Goal: Task Accomplishment & Management: Use online tool/utility

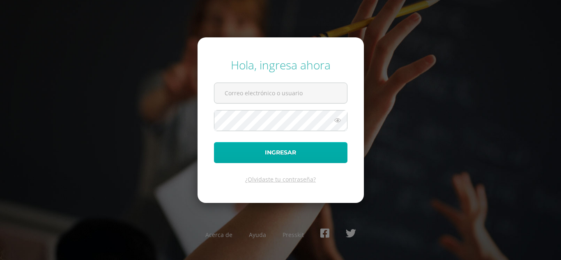
type input "[EMAIL_ADDRESS][DOMAIN_NAME]"
click at [308, 150] on button "Ingresar" at bounding box center [280, 152] width 133 height 21
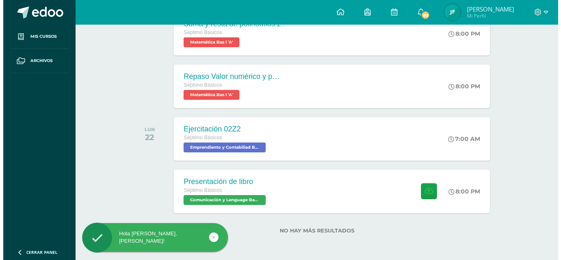
scroll to position [255, 0]
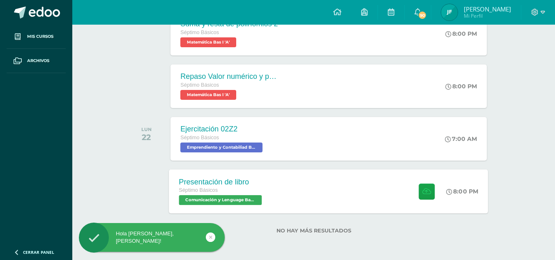
click at [289, 189] on div "Presentación de libro Séptimo Básicos Comunicación y Lenguage Bas I 'A' 8:00 PM…" at bounding box center [328, 191] width 319 height 44
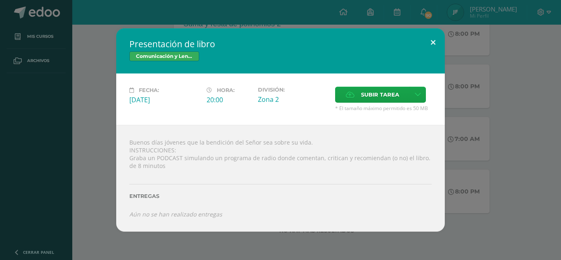
click at [426, 38] on button at bounding box center [432, 42] width 23 height 28
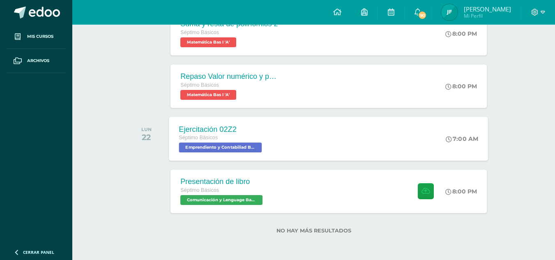
drag, startPoint x: 330, startPoint y: 147, endPoint x: 305, endPoint y: 146, distance: 25.1
click at [327, 147] on div "Ejercitación 02Z2 Séptimo Básicos Emprendiento y Contabiliad Bas I 'A' 7:00 AM …" at bounding box center [328, 139] width 319 height 44
